Goal: Task Accomplishment & Management: Complete application form

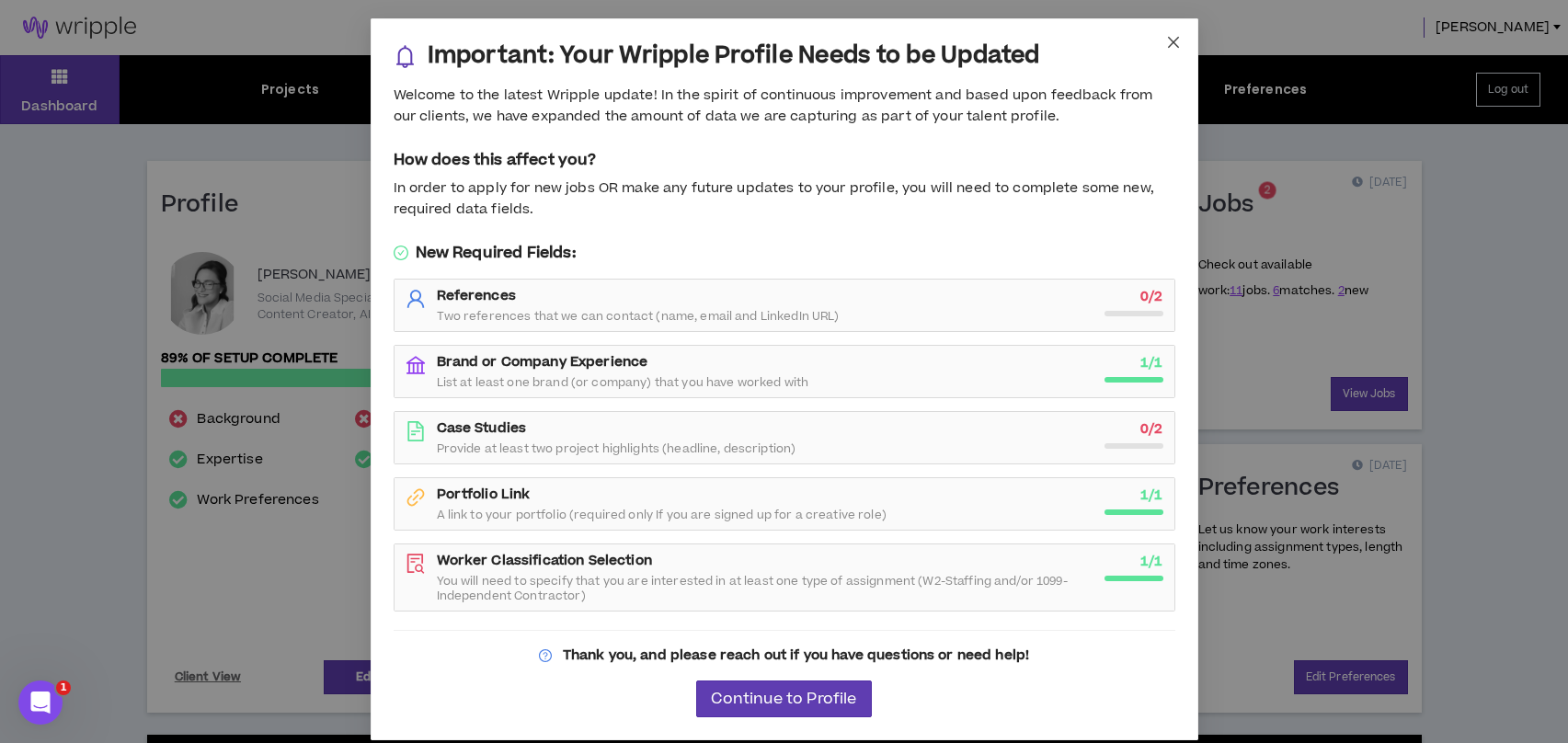
click at [1168, 59] on span "Close" at bounding box center [1173, 43] width 49 height 49
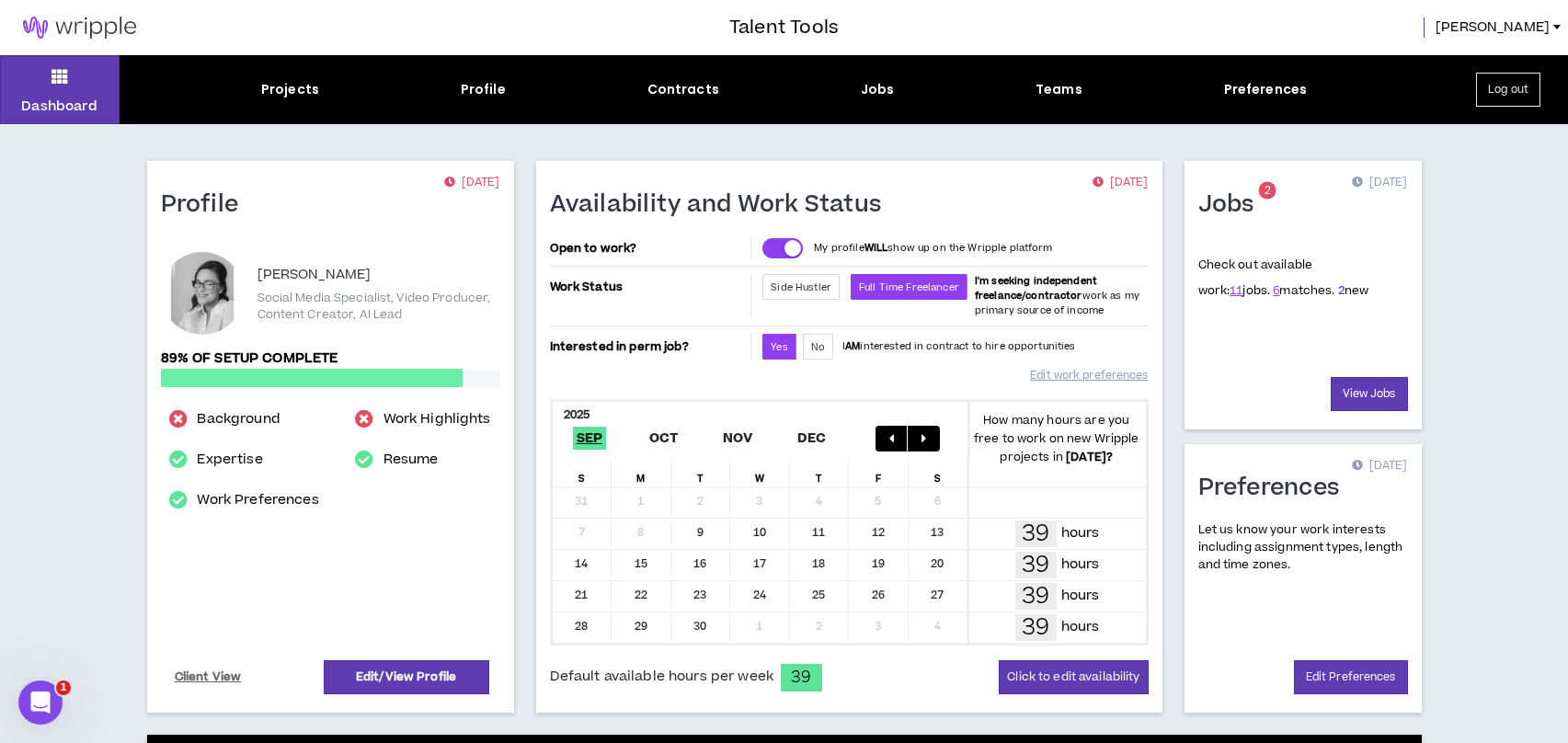
click at [1338, 291] on link "2" at bounding box center [1341, 290] width 7 height 16
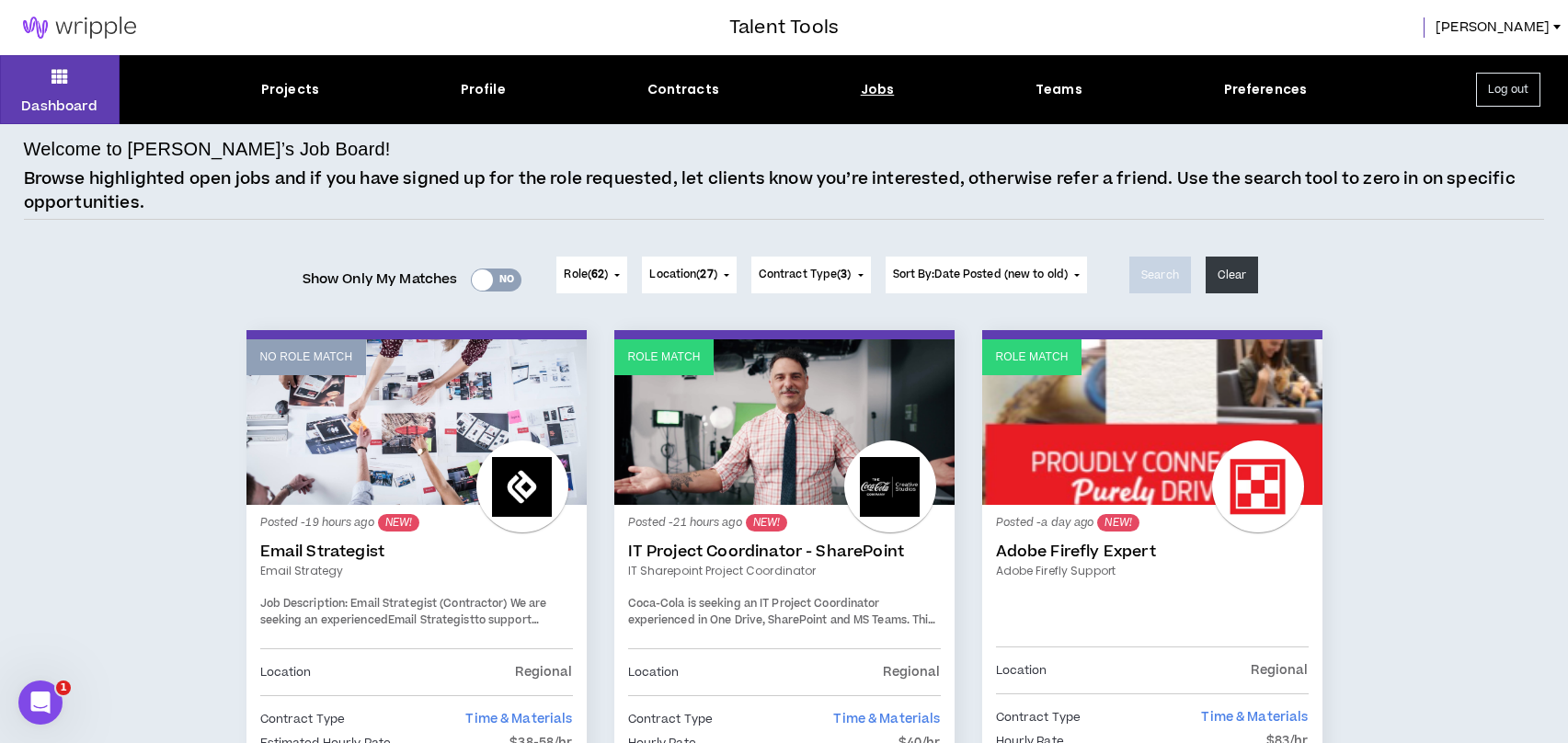
click at [784, 558] on link "IT Project Coordinator - SharePoint" at bounding box center [784, 552] width 313 height 18
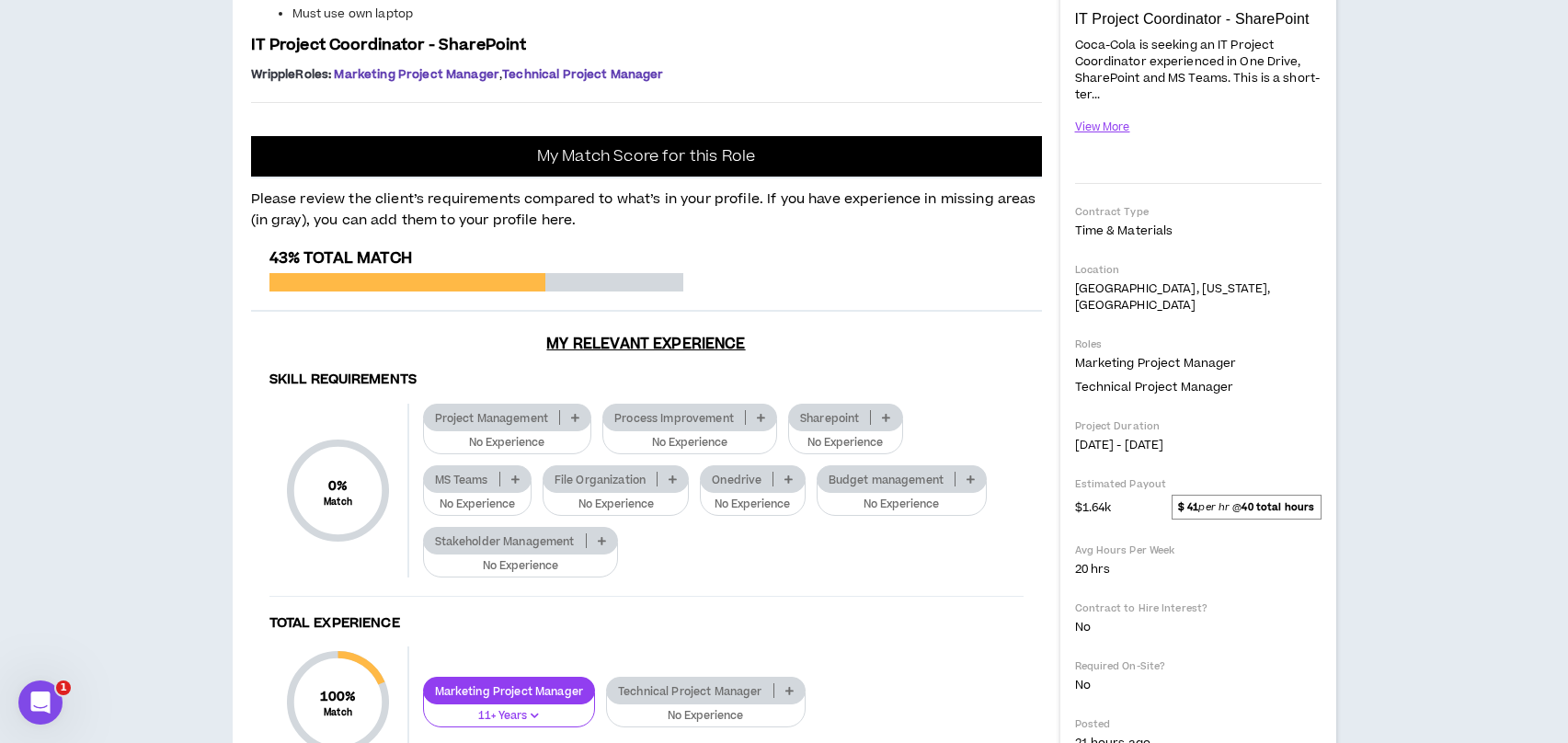
scroll to position [405, 0]
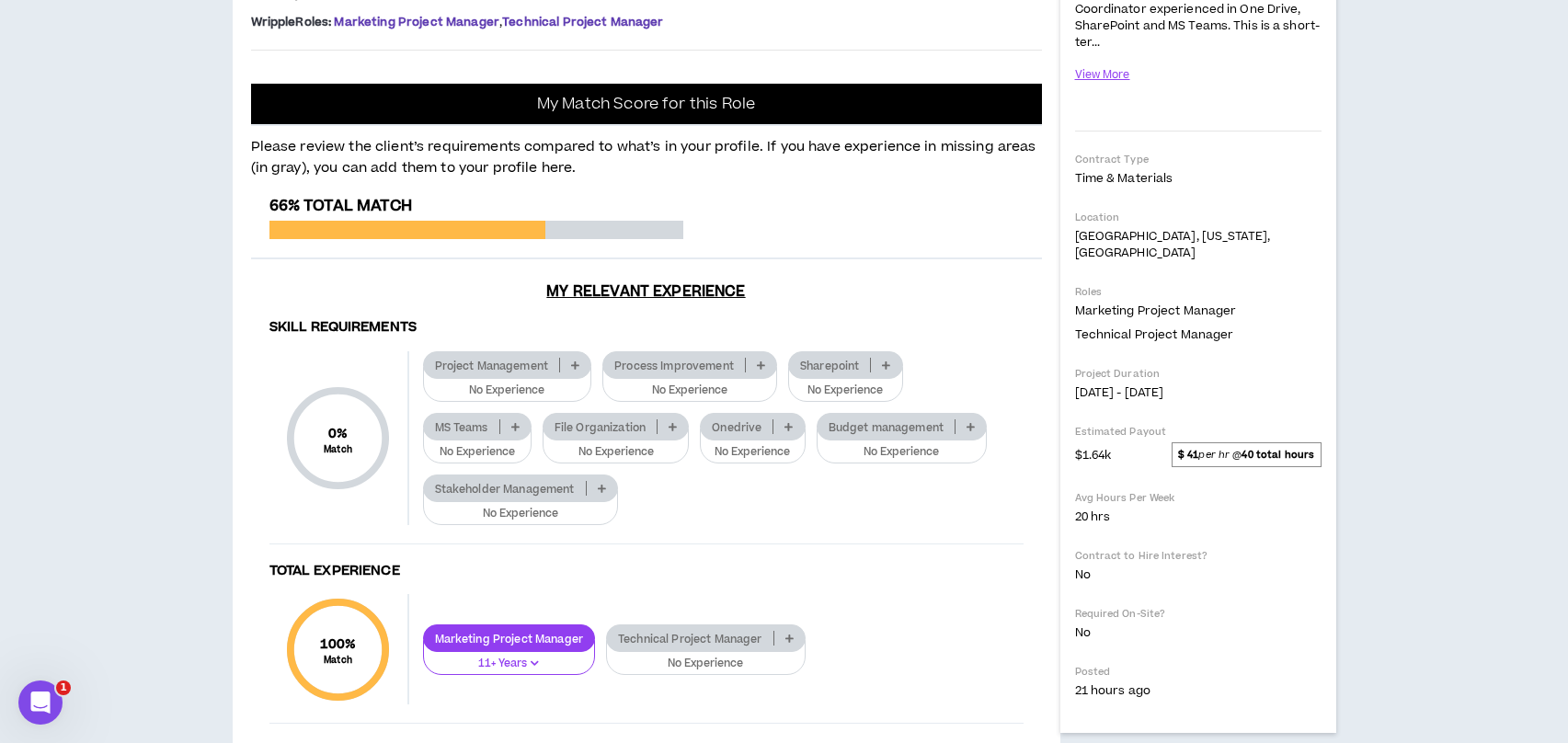
drag, startPoint x: 300, startPoint y: 294, endPoint x: 764, endPoint y: 367, distance: 469.7
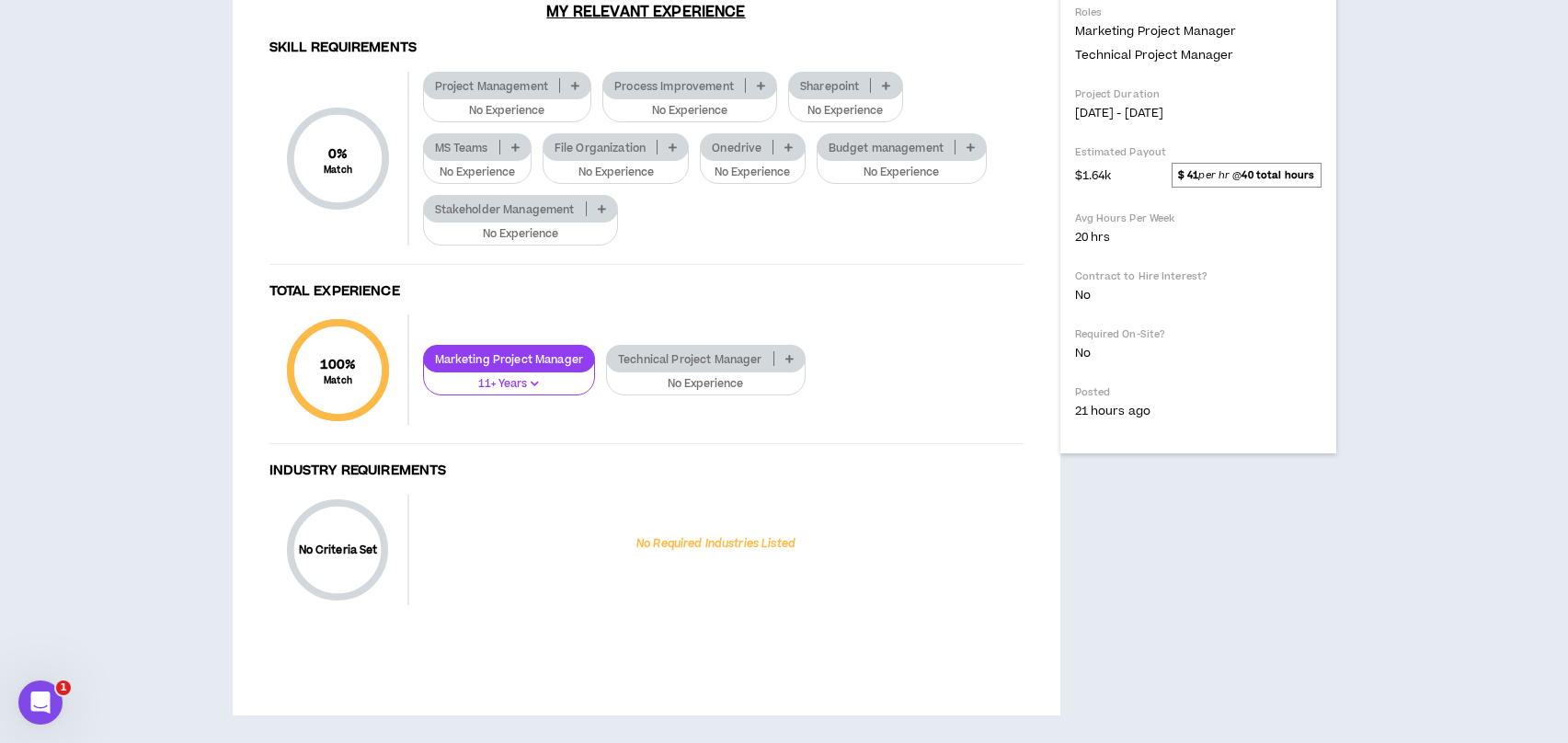
scroll to position [1129, 0]
click at [573, 83] on icon at bounding box center [575, 86] width 9 height 10
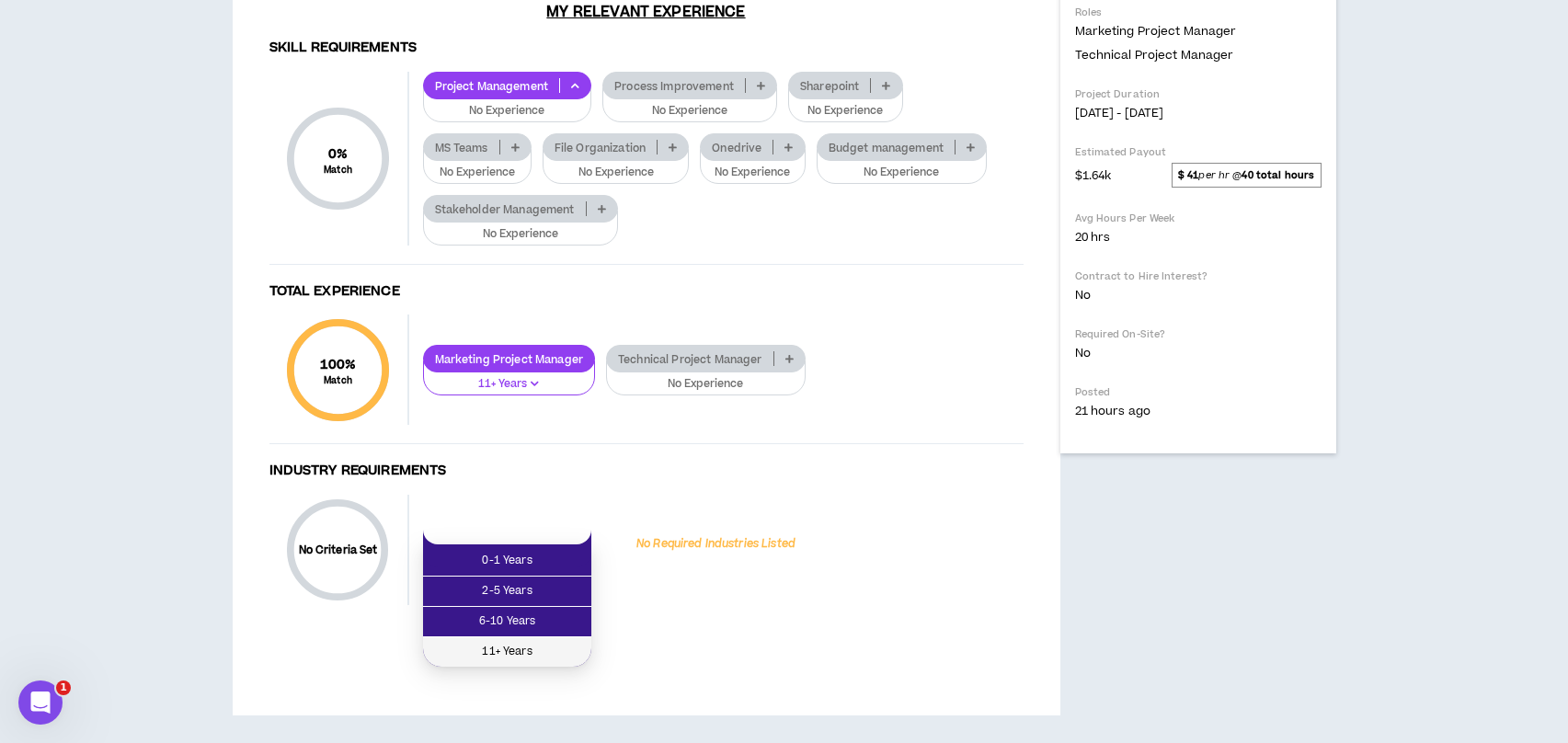
click at [540, 642] on span "11+ Years" at bounding box center [507, 652] width 146 height 20
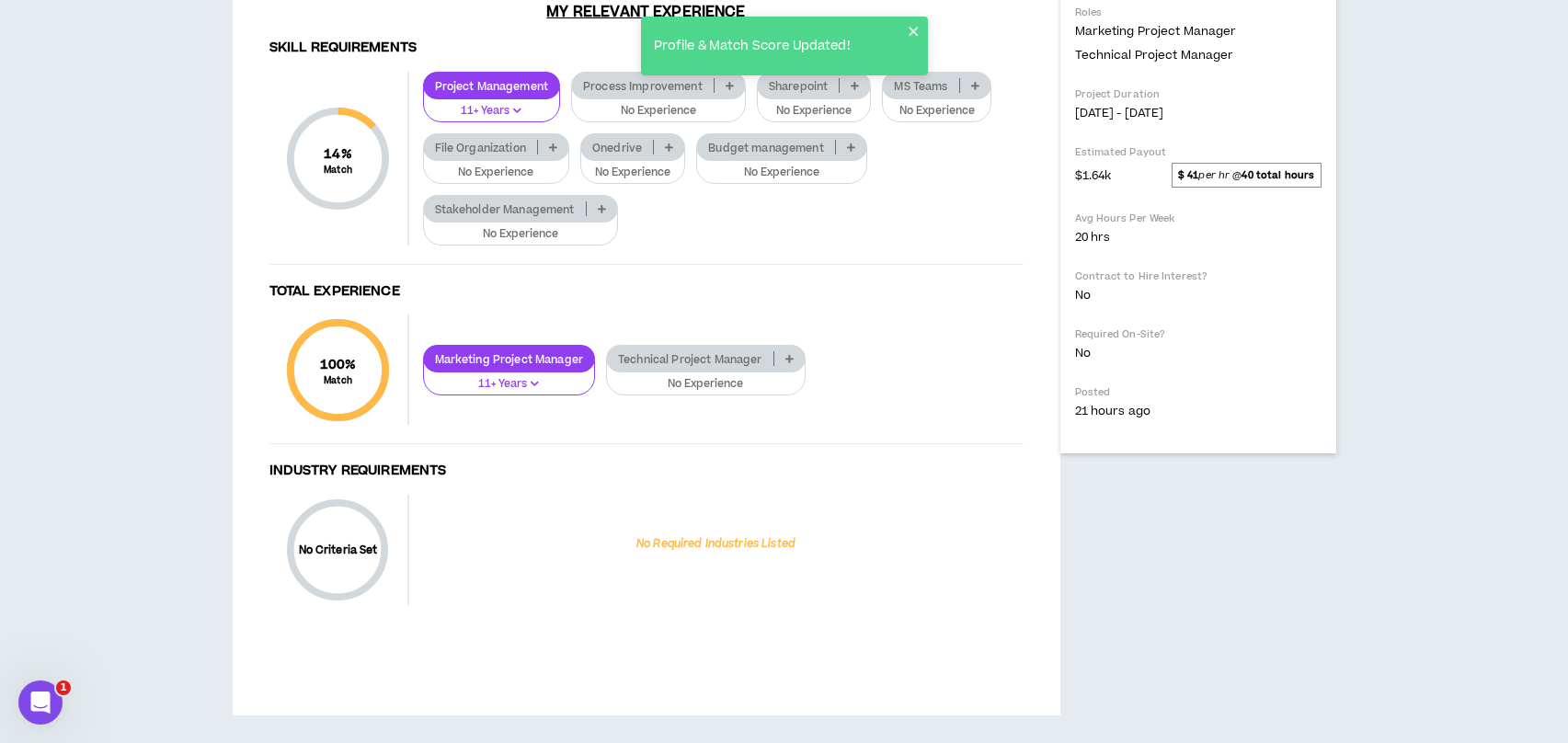
click at [731, 88] on div "Profile & Match Score Updated!" at bounding box center [784, 53] width 294 height 81
click at [730, 87] on div "Profile & Match Score Updated!" at bounding box center [784, 53] width 294 height 81
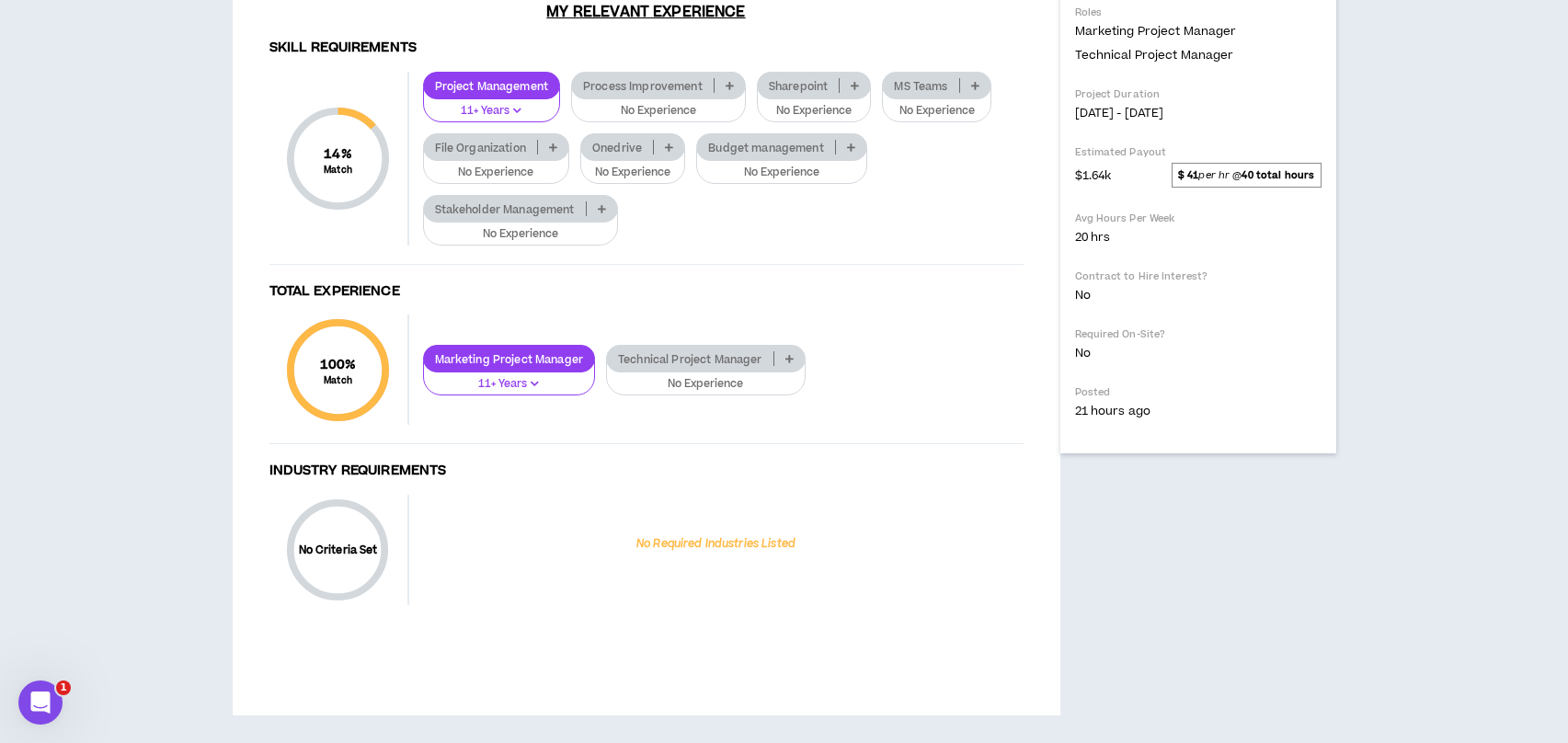
click at [729, 86] on icon at bounding box center [729, 86] width 9 height 10
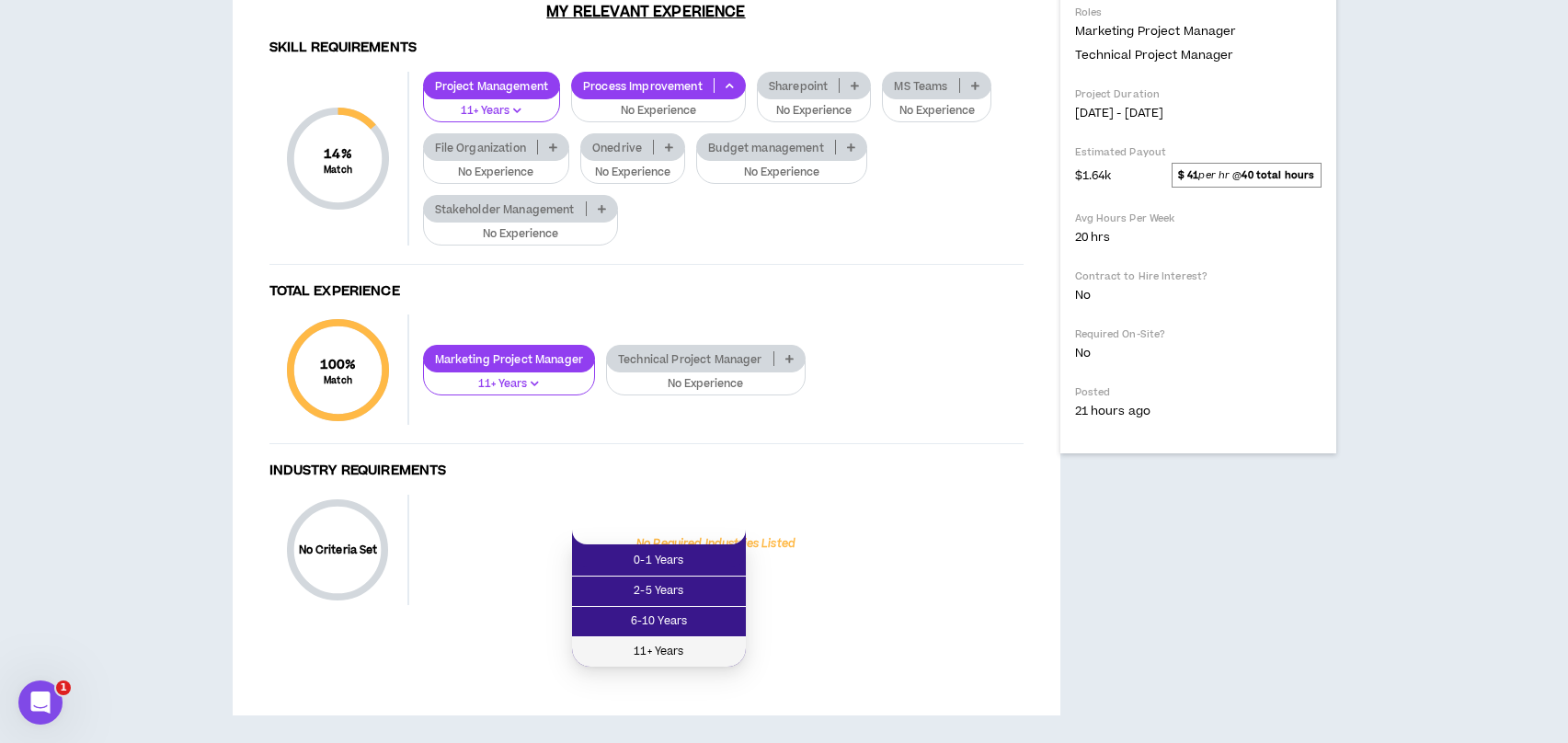
click at [654, 642] on span "11+ Years" at bounding box center [659, 652] width 152 height 20
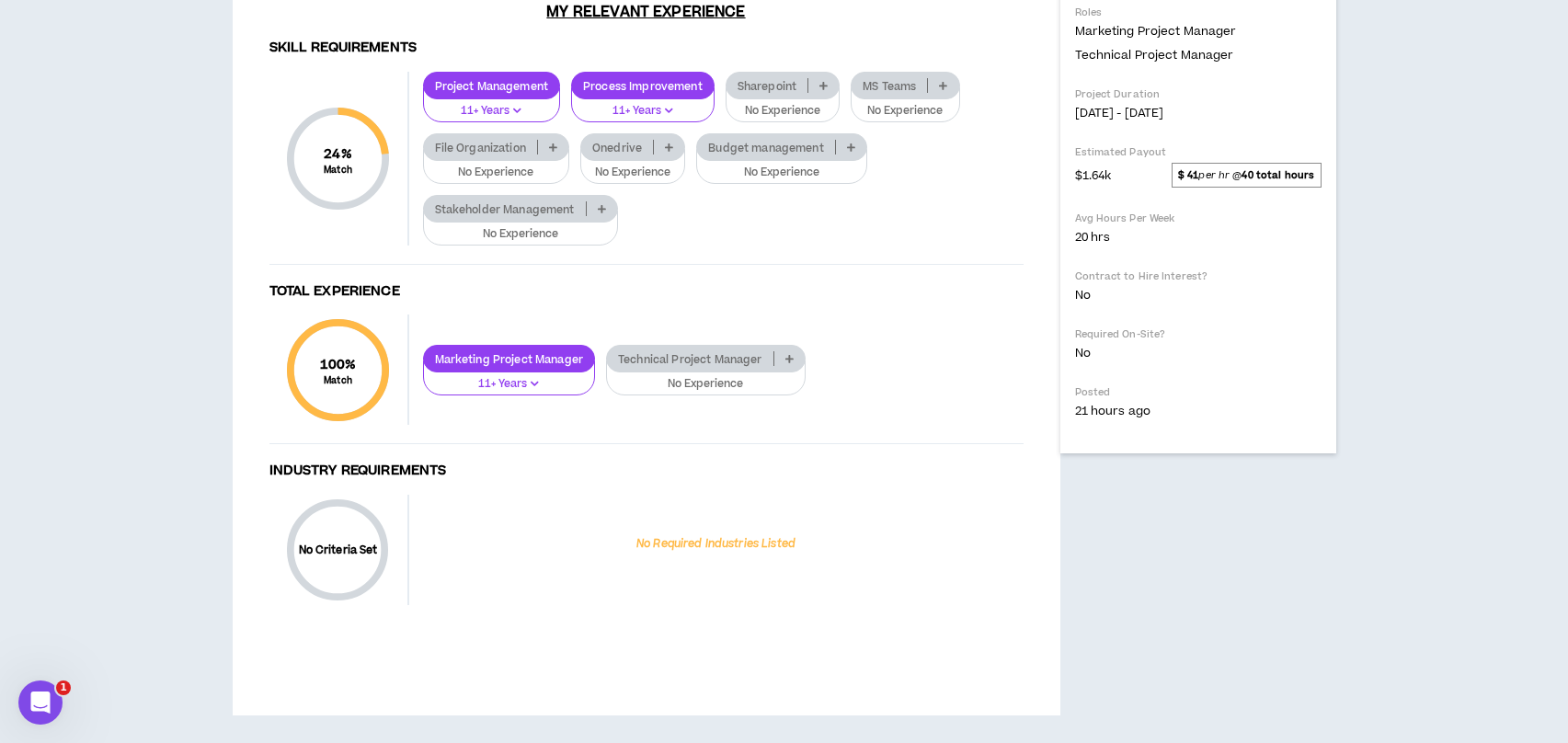
click at [551, 149] on icon at bounding box center [552, 147] width 9 height 10
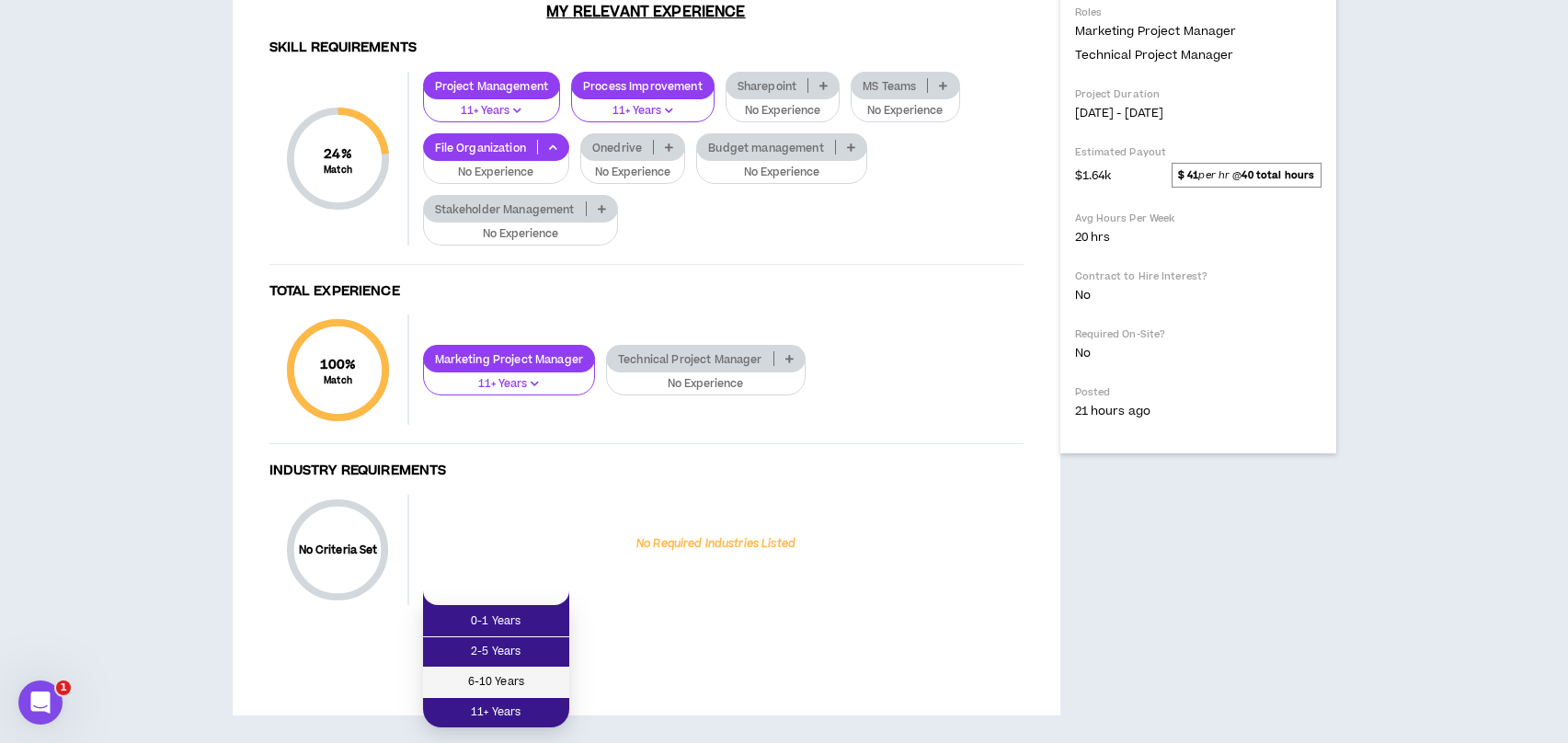
click at [489, 673] on span "6-10 Years" at bounding box center [495, 682] width 125 height 20
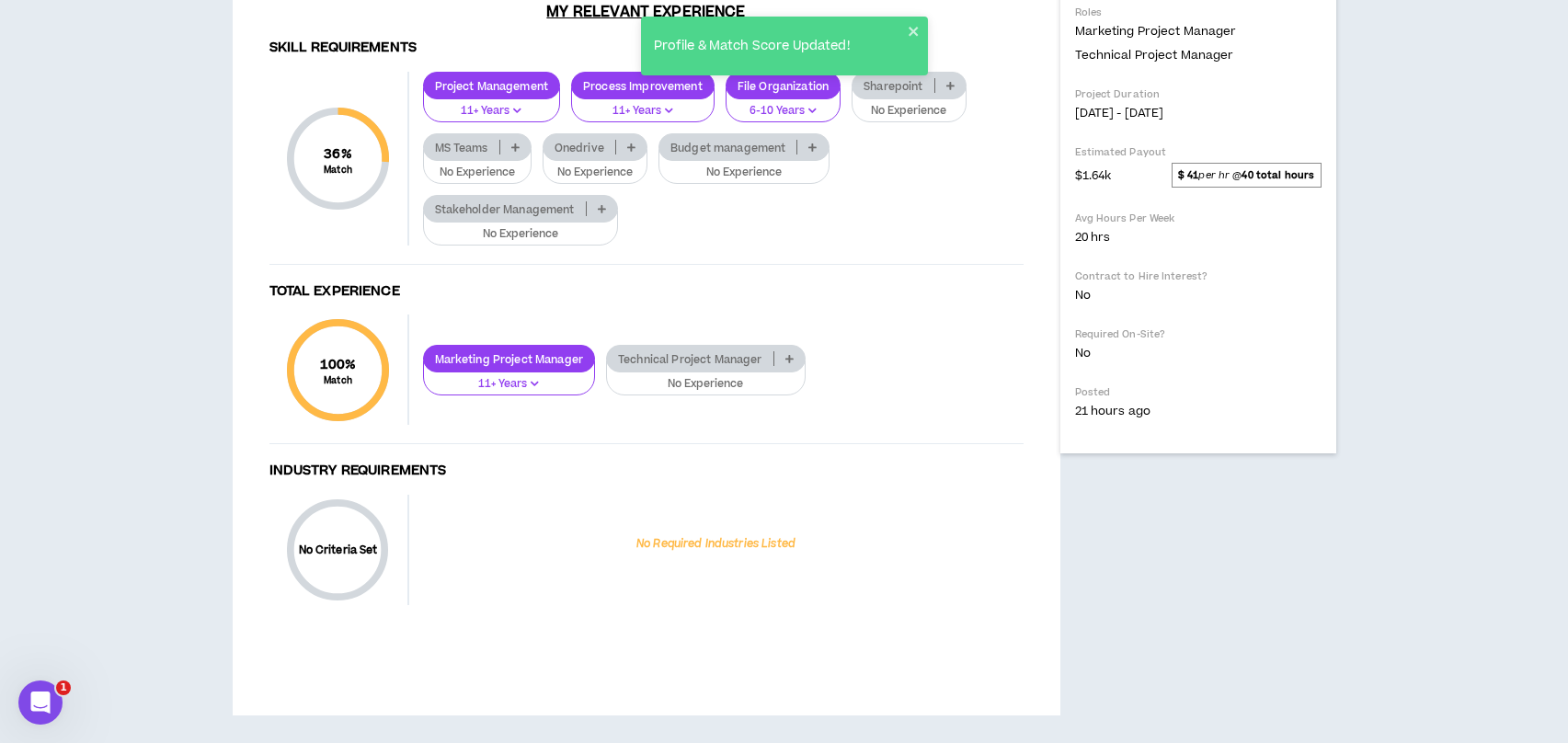
click at [600, 210] on icon at bounding box center [602, 209] width 9 height 10
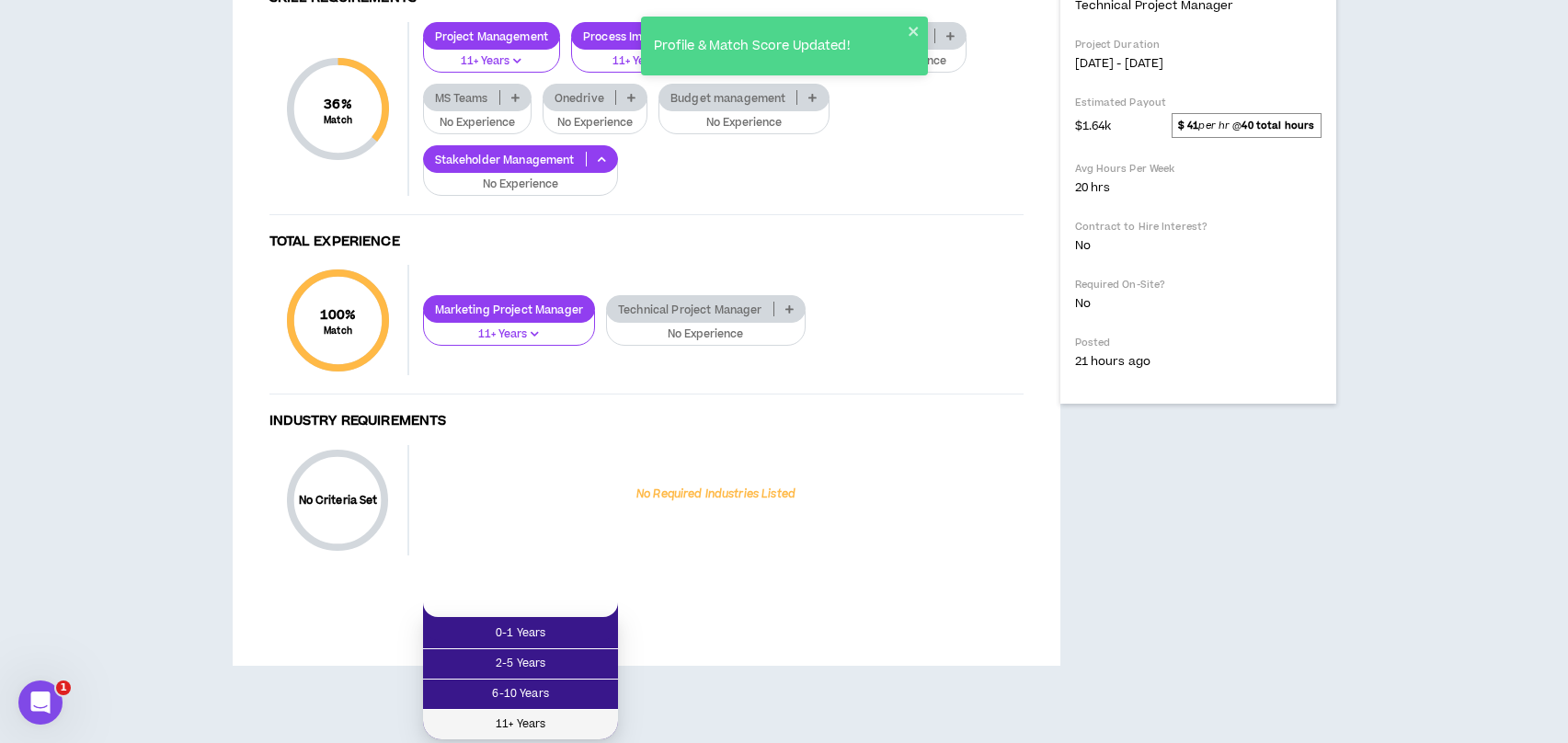
click at [532, 714] on span "11+ Years" at bounding box center [520, 724] width 173 height 20
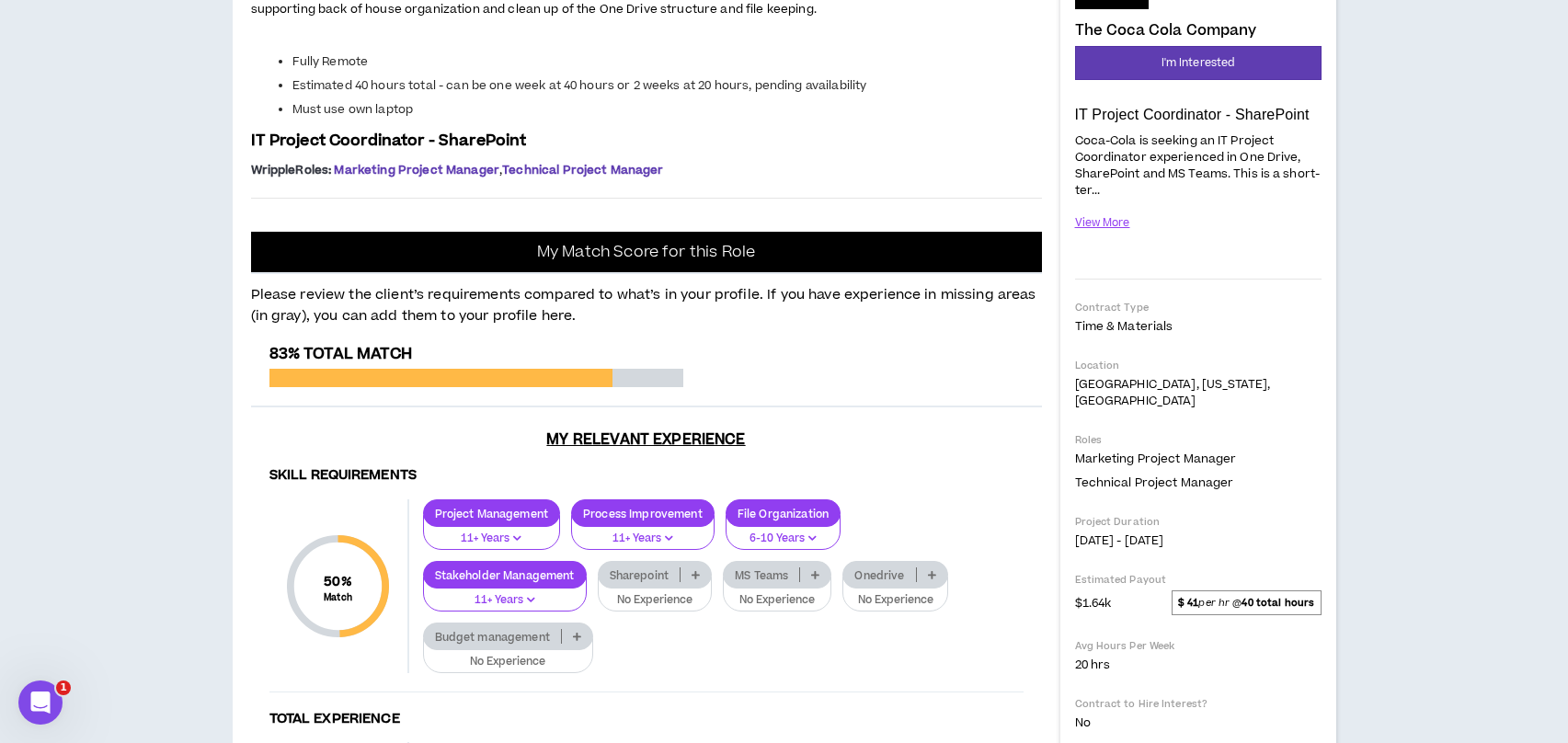
scroll to position [0, 0]
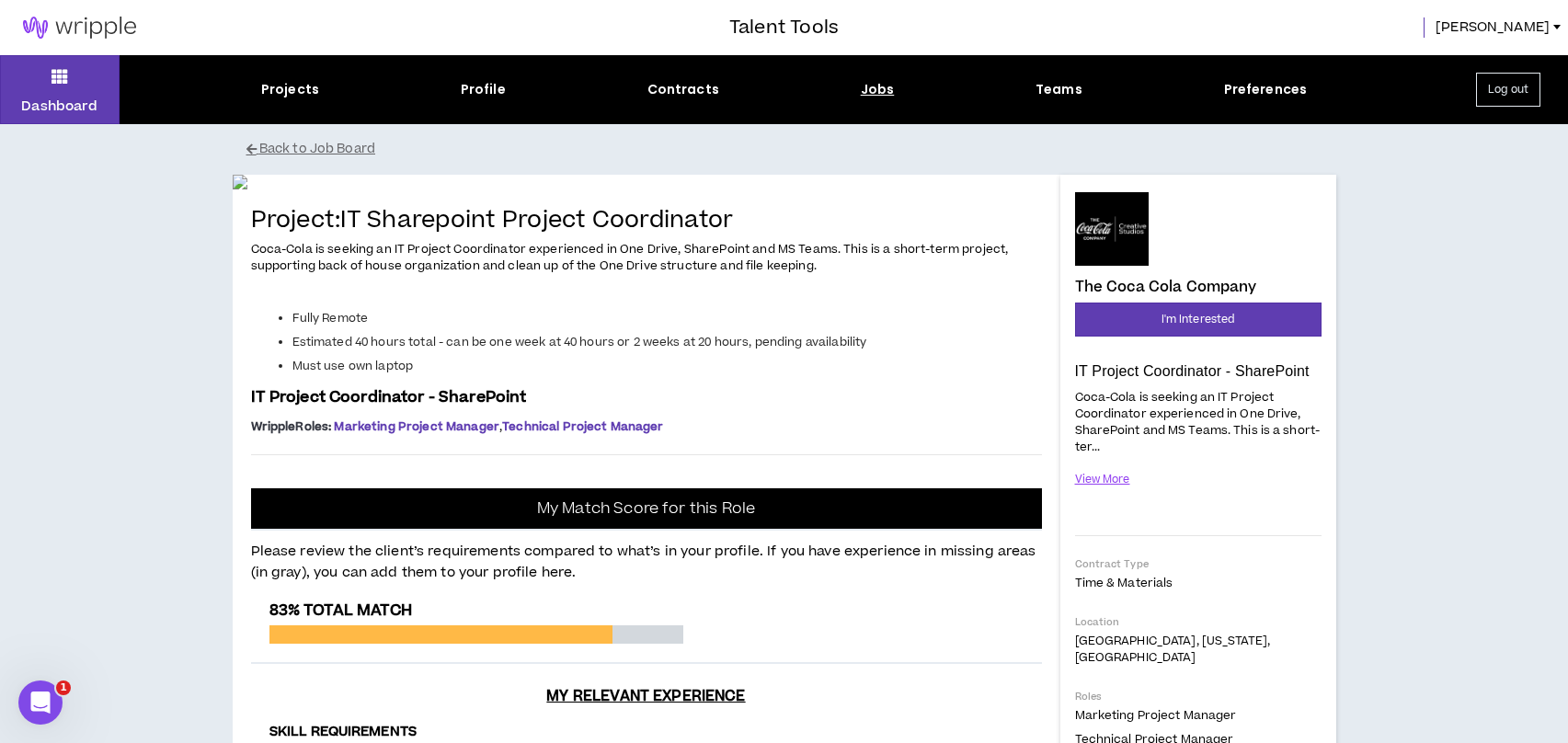
click at [863, 96] on div "Jobs" at bounding box center [878, 89] width 34 height 19
click at [868, 90] on div "Jobs" at bounding box center [878, 89] width 34 height 19
click at [283, 150] on button "Back to Job Board" at bounding box center [798, 149] width 1104 height 32
